Goal: Task Accomplishment & Management: Use online tool/utility

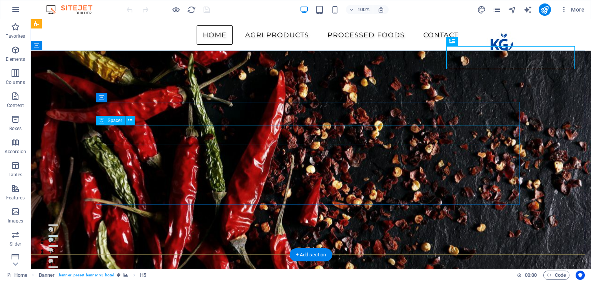
scroll to position [95, 0]
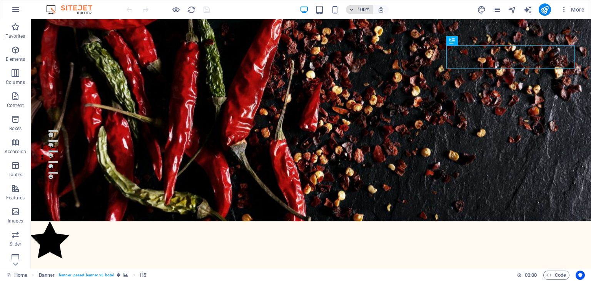
click at [365, 11] on h6 "100%" at bounding box center [363, 9] width 12 height 9
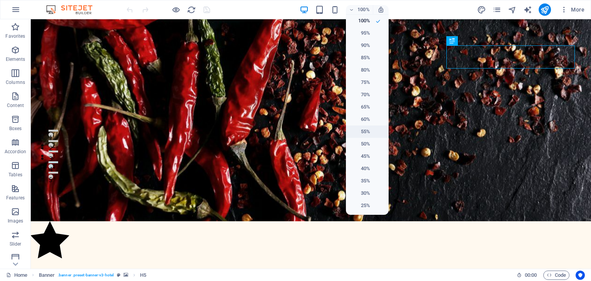
click at [366, 129] on h6 "55%" at bounding box center [360, 131] width 20 height 9
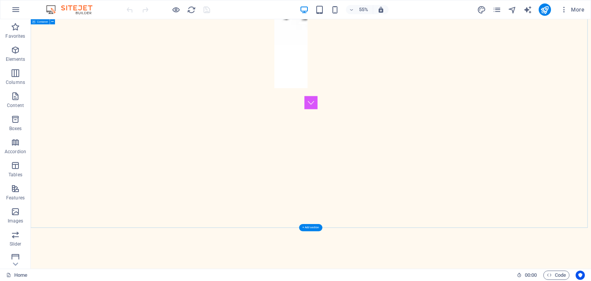
scroll to position [1633, 0]
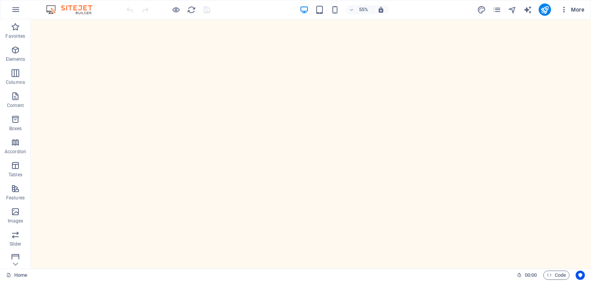
click at [565, 7] on icon "button" at bounding box center [564, 10] width 8 height 8
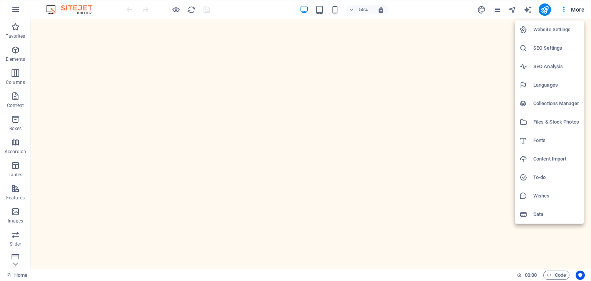
click at [83, 8] on div at bounding box center [295, 140] width 591 height 281
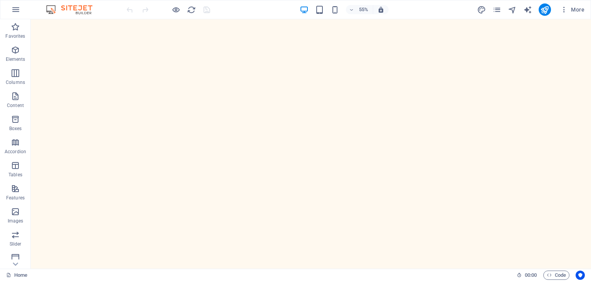
click at [52, 8] on img at bounding box center [73, 9] width 58 height 9
click at [13, 8] on icon "button" at bounding box center [15, 9] width 9 height 9
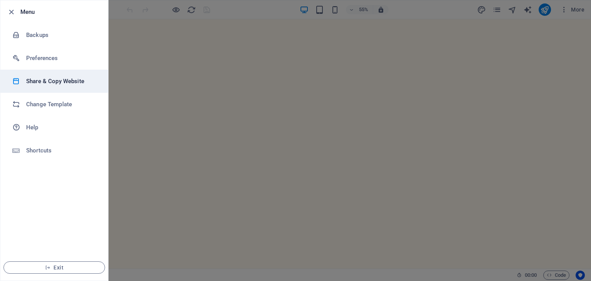
click at [85, 84] on h6 "Share & Copy Website" at bounding box center [61, 81] width 71 height 9
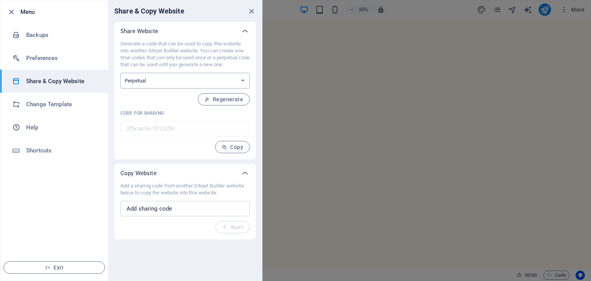
click at [205, 80] on select "One-time Perpetual" at bounding box center [184, 81] width 129 height 16
click at [255, 12] on icon "close" at bounding box center [251, 11] width 9 height 9
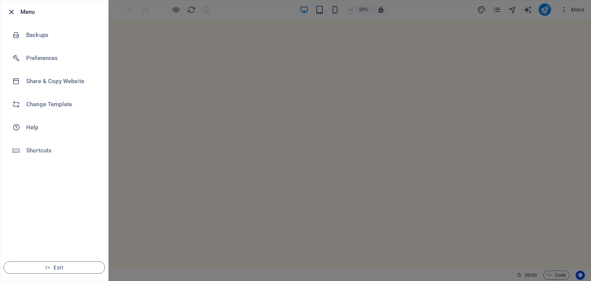
click at [11, 10] on icon "button" at bounding box center [11, 12] width 9 height 9
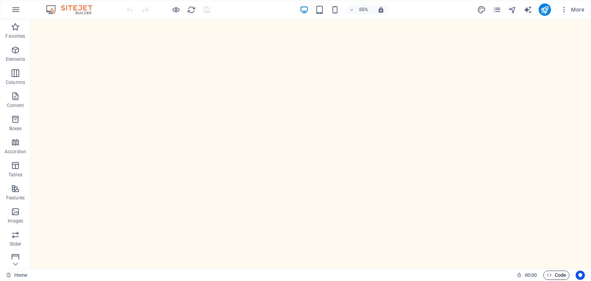
click at [559, 271] on span "Code" at bounding box center [556, 274] width 19 height 9
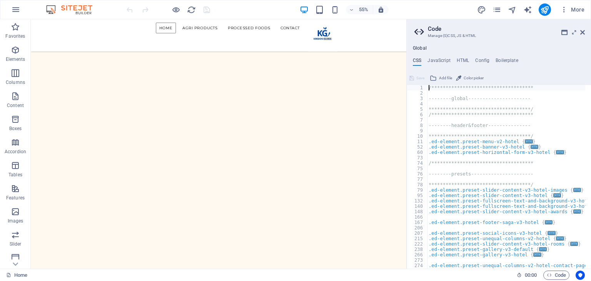
scroll to position [0, 0]
click at [447, 79] on span "Add file" at bounding box center [445, 77] width 13 height 9
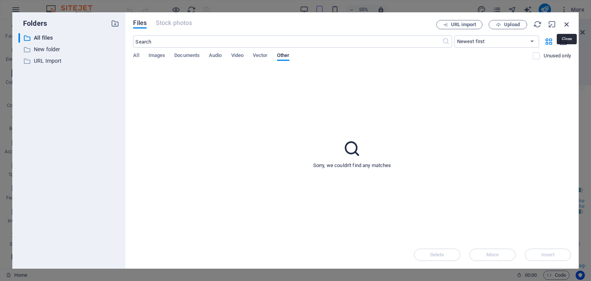
click at [567, 23] on icon "button" at bounding box center [566, 24] width 8 height 8
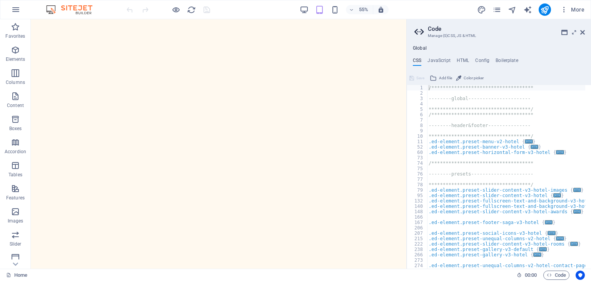
scroll to position [1445, 0]
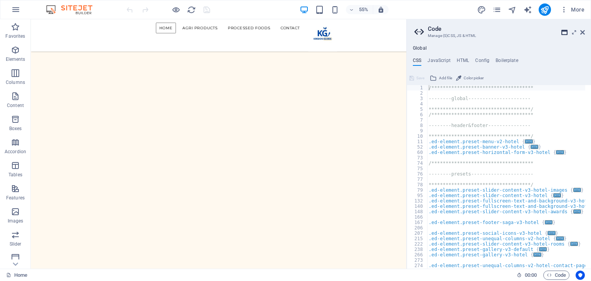
click at [566, 32] on icon at bounding box center [564, 32] width 6 height 6
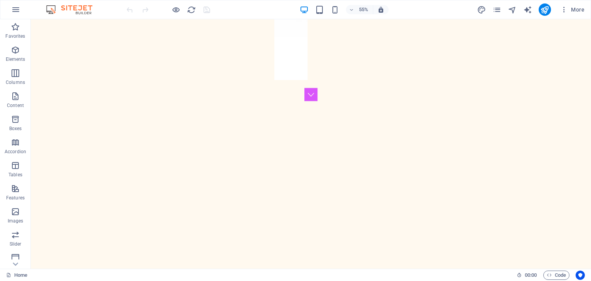
scroll to position [1501, 0]
click at [564, 10] on icon "button" at bounding box center [564, 10] width 8 height 8
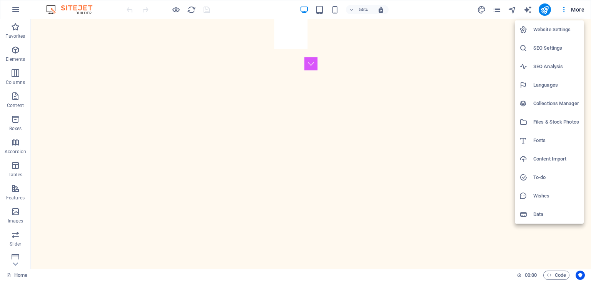
click at [554, 32] on h6 "Website Settings" at bounding box center [556, 29] width 46 height 9
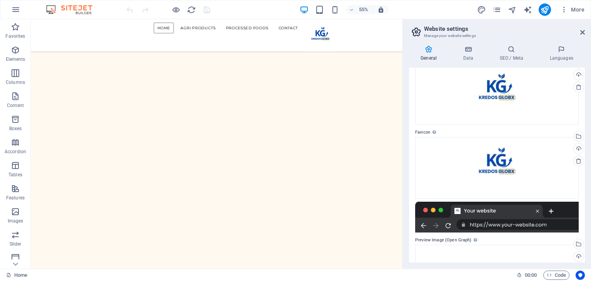
scroll to position [30, 0]
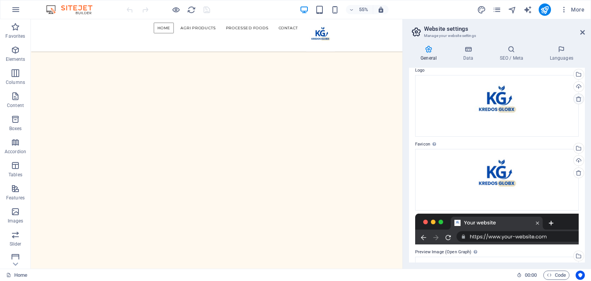
click at [578, 96] on icon at bounding box center [579, 99] width 6 height 6
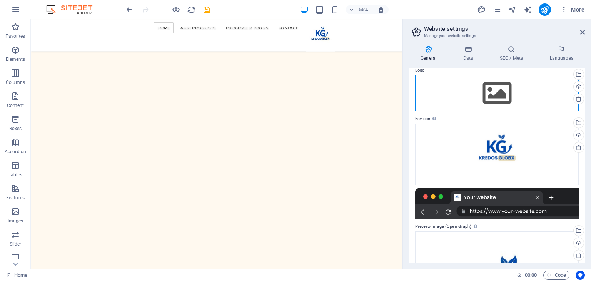
click at [513, 96] on div "Drag files here, click to choose files or select files from Files or our free s…" at bounding box center [496, 93] width 163 height 36
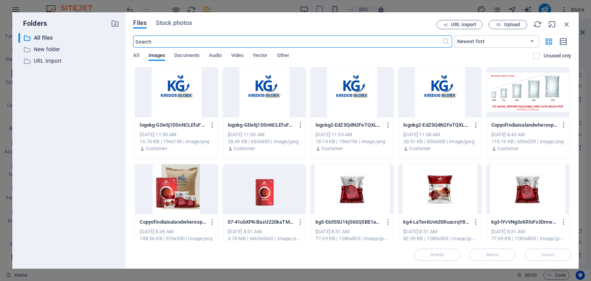
scroll to position [1442, 0]
click at [187, 102] on div at bounding box center [176, 92] width 82 height 50
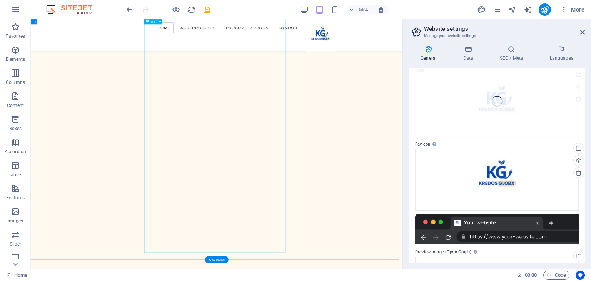
scroll to position [1315, 0]
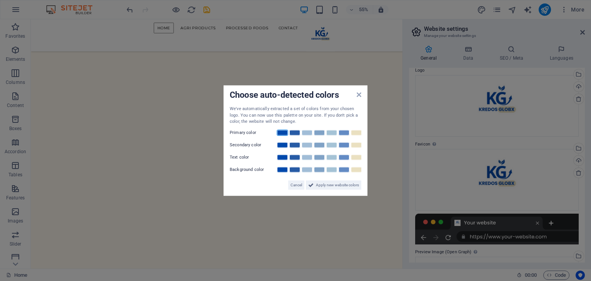
click at [278, 130] on link at bounding box center [283, 132] width 12 height 6
click at [343, 145] on link at bounding box center [344, 145] width 12 height 6
click at [328, 185] on span "Apply new website colors" at bounding box center [337, 184] width 43 height 9
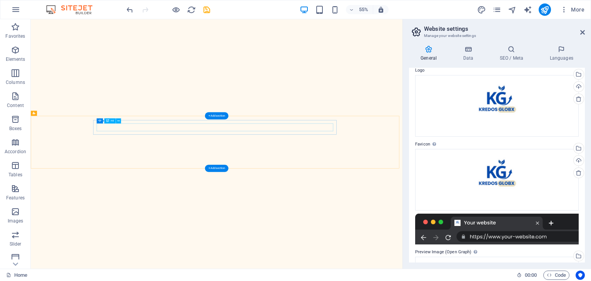
scroll to position [1576, 0]
click at [584, 33] on icon at bounding box center [582, 32] width 5 height 6
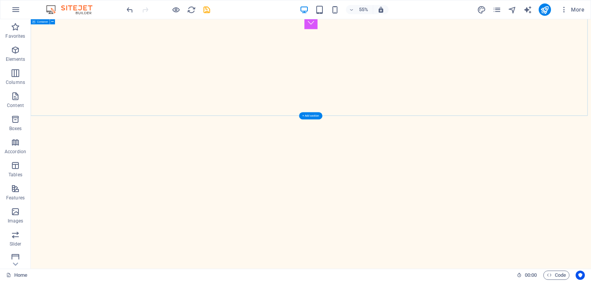
scroll to position [1633, 0]
click at [548, 7] on icon "publish" at bounding box center [544, 9] width 9 height 9
